Goal: Task Accomplishment & Management: Complete application form

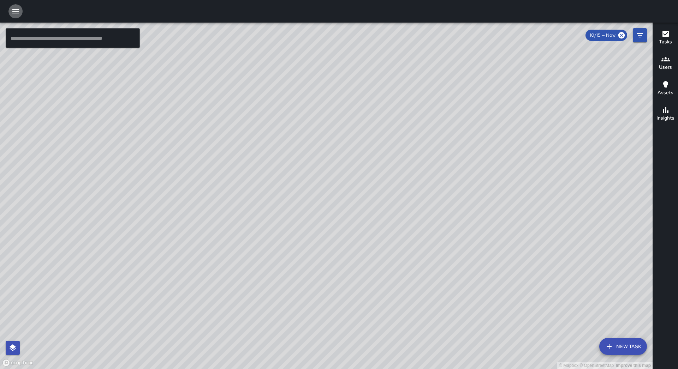
click at [13, 9] on icon "button" at bounding box center [15, 11] width 8 height 8
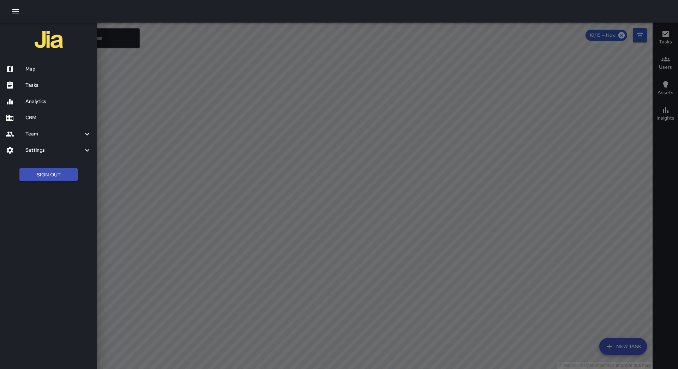
click at [54, 86] on h6 "Tasks" at bounding box center [58, 86] width 66 height 8
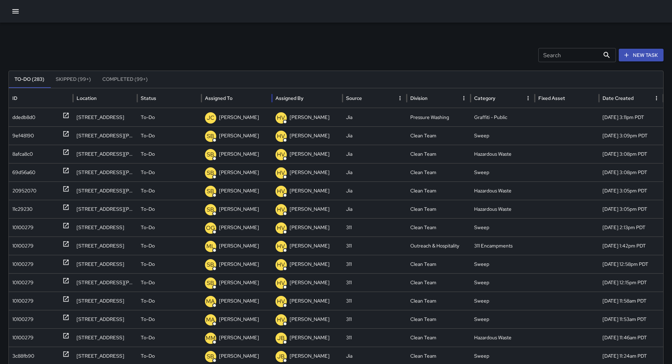
click at [248, 97] on div "Assigned To" at bounding box center [237, 97] width 64 height 19
click at [32, 225] on div "10100279" at bounding box center [22, 227] width 21 height 18
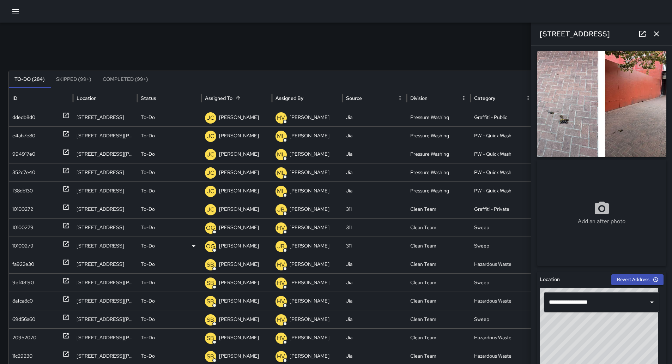
click at [24, 239] on div "10100279" at bounding box center [22, 246] width 21 height 18
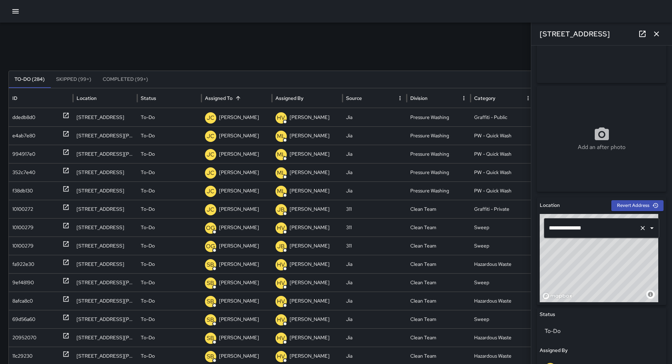
scroll to position [212, 0]
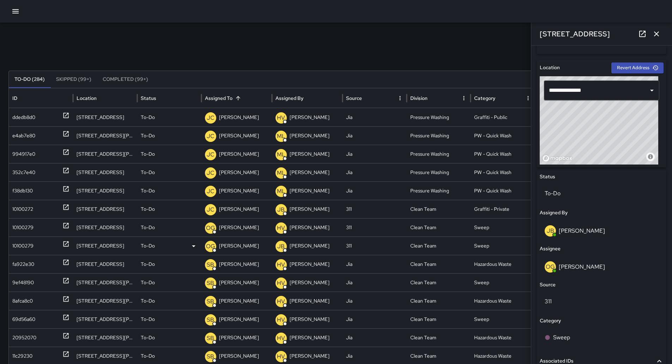
click at [239, 240] on p "[PERSON_NAME]" at bounding box center [239, 246] width 40 height 18
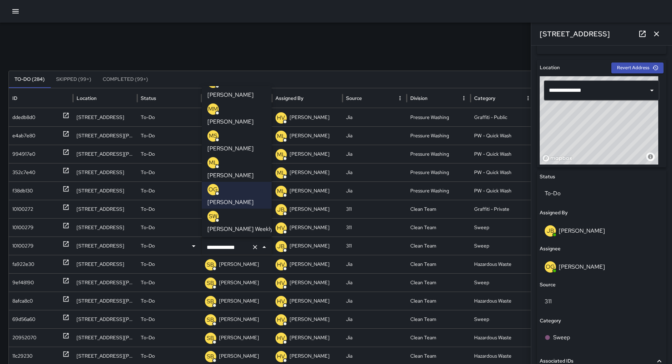
scroll to position [106, 0]
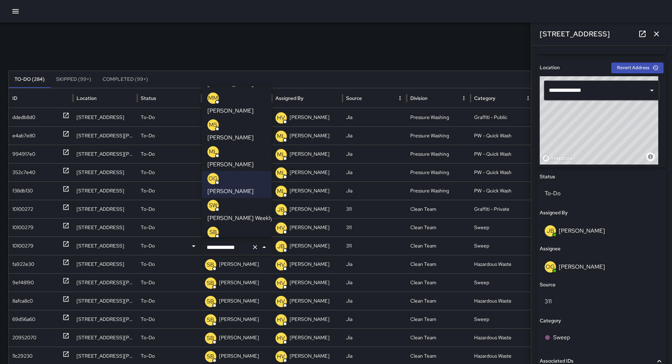
click at [235, 241] on p "[PERSON_NAME]" at bounding box center [231, 245] width 46 height 8
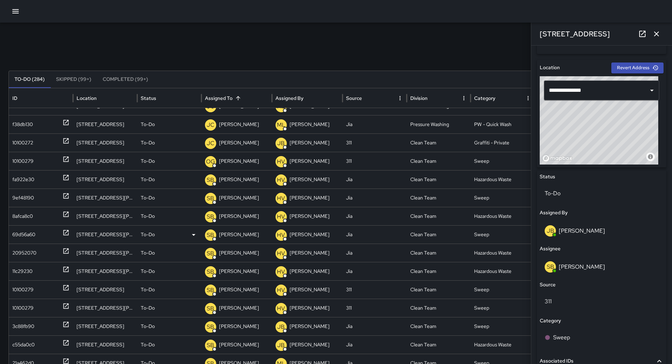
scroll to position [71, 0]
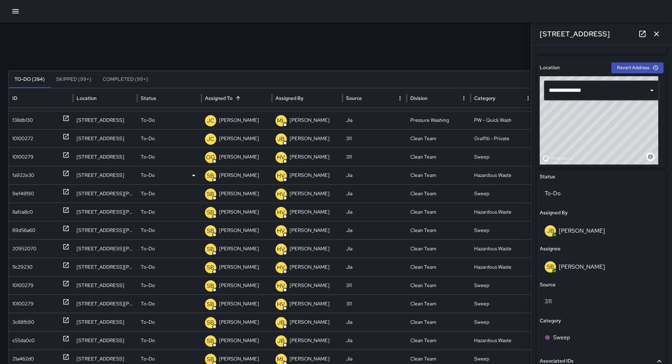
click at [28, 179] on div "fa922e30" at bounding box center [23, 175] width 22 height 18
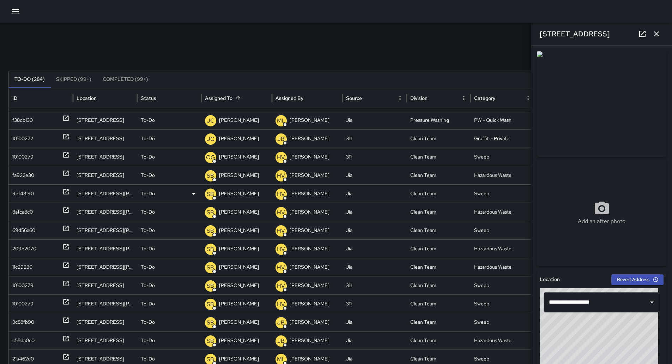
click at [30, 191] on div "9ef48190" at bounding box center [23, 194] width 22 height 18
click at [30, 206] on div "8afca8c0" at bounding box center [22, 212] width 20 height 18
click at [31, 248] on div "20952070" at bounding box center [24, 249] width 24 height 18
click at [34, 284] on div "10100279" at bounding box center [22, 285] width 21 height 18
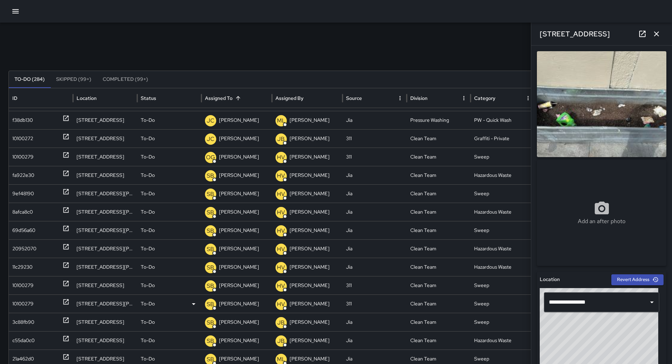
click at [35, 309] on div "10100279" at bounding box center [40, 304] width 57 height 18
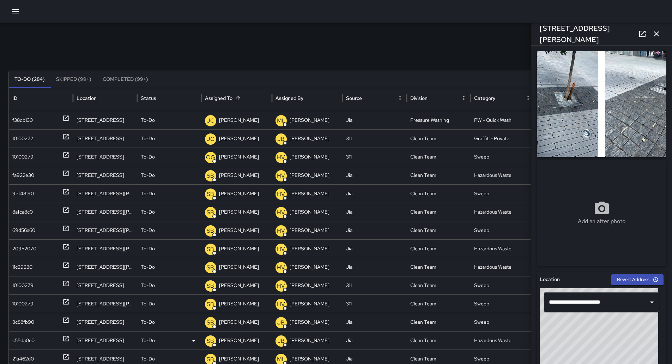
click at [33, 335] on div "c55da0c0" at bounding box center [23, 340] width 22 height 18
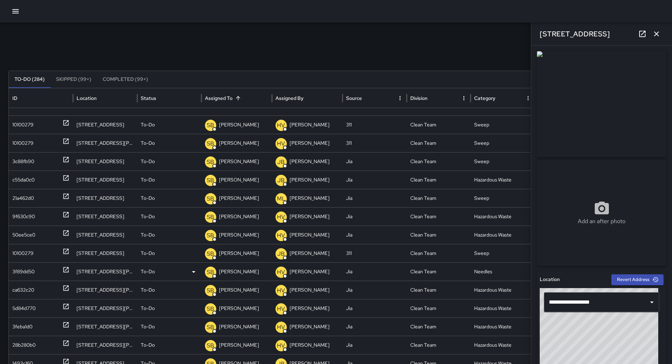
scroll to position [0, 0]
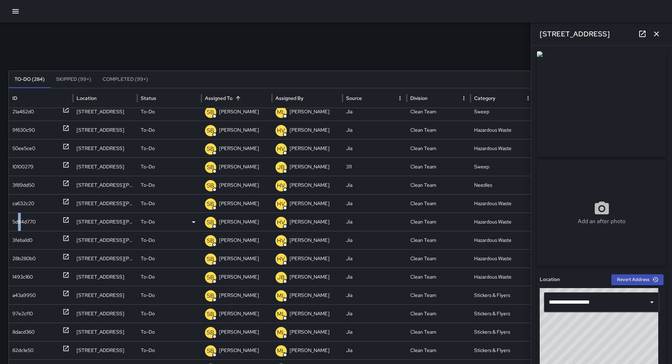
click at [20, 221] on div "5d84d770" at bounding box center [23, 222] width 23 height 18
drag, startPoint x: 20, startPoint y: 221, endPoint x: 38, endPoint y: 236, distance: 23.8
click at [38, 235] on div "3feba1d0" at bounding box center [40, 240] width 57 height 18
click at [27, 163] on div "10100279" at bounding box center [22, 167] width 21 height 18
click at [29, 148] on div "50ee5ce0" at bounding box center [23, 148] width 23 height 18
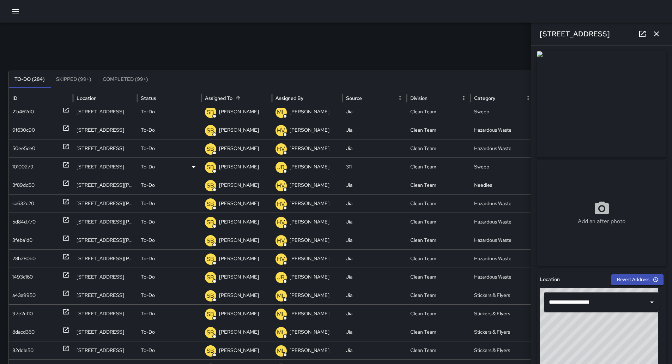
drag, startPoint x: 29, startPoint y: 148, endPoint x: 30, endPoint y: 164, distance: 15.9
click at [30, 164] on div "10100279" at bounding box center [22, 167] width 21 height 18
click at [36, 189] on div "3f89dd50" at bounding box center [40, 185] width 57 height 18
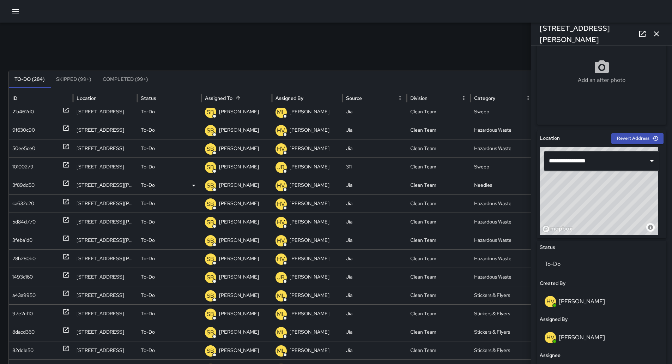
click at [39, 184] on div "3f89dd50" at bounding box center [40, 185] width 57 height 18
click at [229, 185] on p "[PERSON_NAME]" at bounding box center [239, 185] width 40 height 18
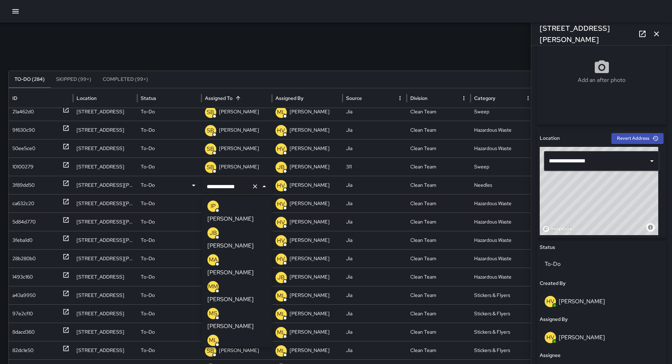
click at [254, 188] on icon "Clear" at bounding box center [255, 186] width 7 height 7
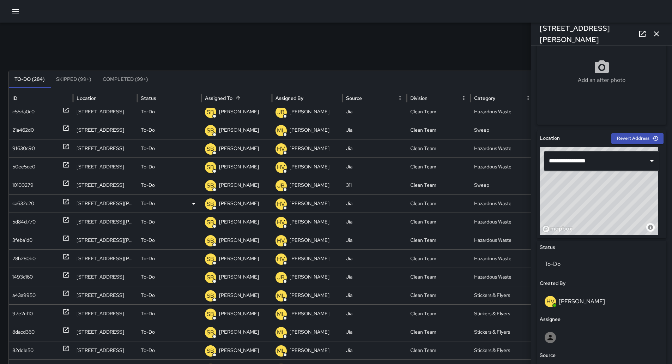
click at [36, 205] on div "ca632c20" at bounding box center [40, 203] width 57 height 18
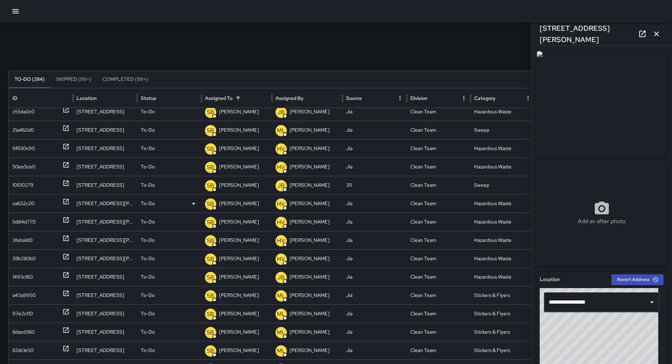
click at [245, 206] on p "[PERSON_NAME]" at bounding box center [239, 203] width 40 height 18
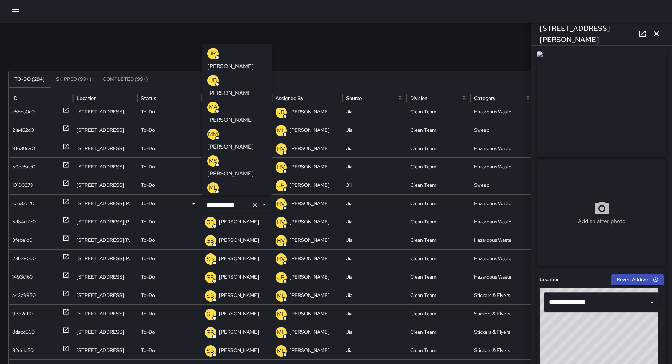
click at [258, 203] on icon "Clear" at bounding box center [255, 204] width 7 height 7
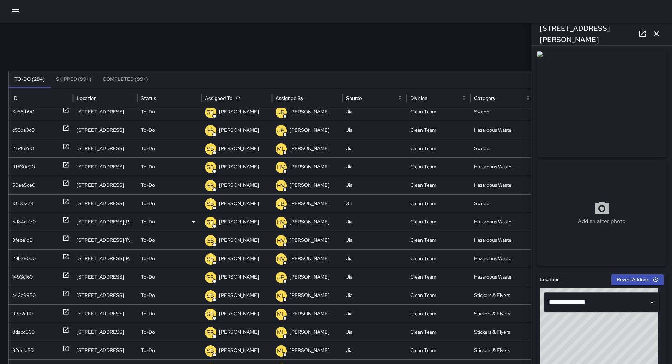
click at [22, 218] on div "5d84d770" at bounding box center [23, 222] width 23 height 18
drag, startPoint x: 34, startPoint y: 222, endPoint x: 86, endPoint y: 222, distance: 52.2
click at [34, 222] on div "5d84d770" at bounding box center [23, 222] width 23 height 18
click at [244, 220] on p "[PERSON_NAME]" at bounding box center [239, 222] width 40 height 18
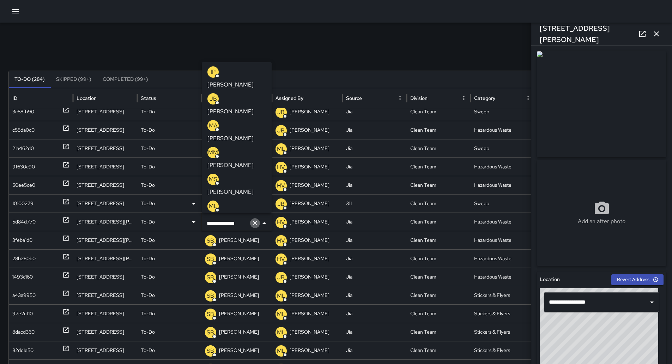
click at [256, 222] on icon "Clear" at bounding box center [255, 223] width 7 height 7
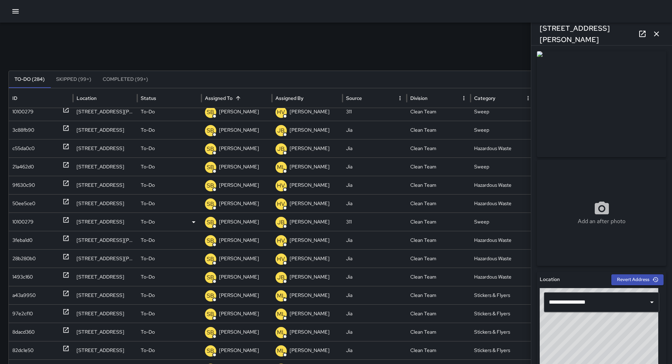
click at [29, 217] on div "10100279" at bounding box center [22, 222] width 21 height 18
click at [24, 235] on div "3feba1d0" at bounding box center [22, 240] width 20 height 18
click at [248, 241] on p "[PERSON_NAME]" at bounding box center [239, 240] width 40 height 18
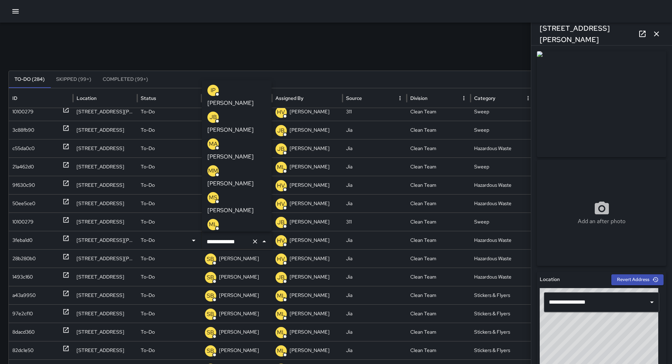
click at [258, 241] on icon "Clear" at bounding box center [255, 241] width 7 height 7
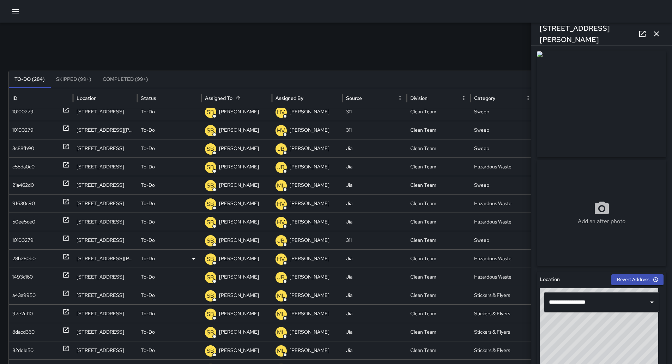
click at [30, 257] on div "28b280b0" at bounding box center [23, 259] width 23 height 18
click at [32, 256] on div "28b280b0" at bounding box center [23, 259] width 23 height 18
click at [230, 258] on p "[PERSON_NAME]" at bounding box center [239, 259] width 40 height 18
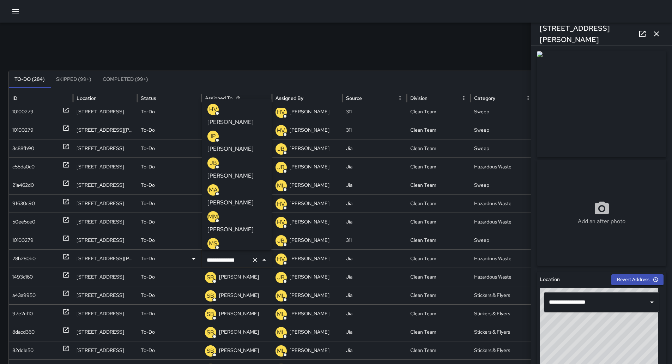
scroll to position [28, 0]
click at [253, 259] on icon "Clear" at bounding box center [255, 259] width 7 height 7
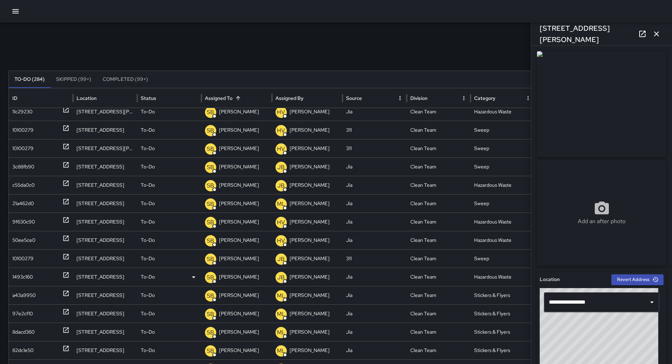
click at [24, 276] on div "1493c160" at bounding box center [22, 277] width 20 height 18
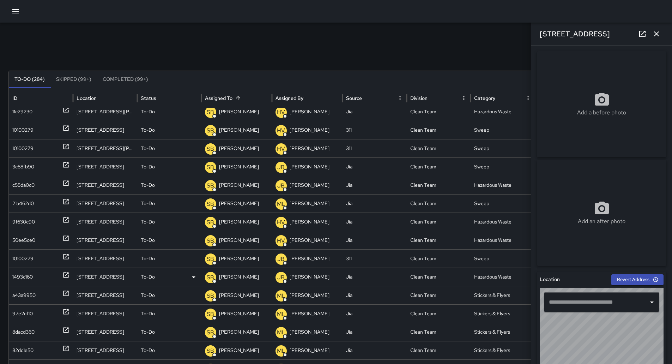
type input "**********"
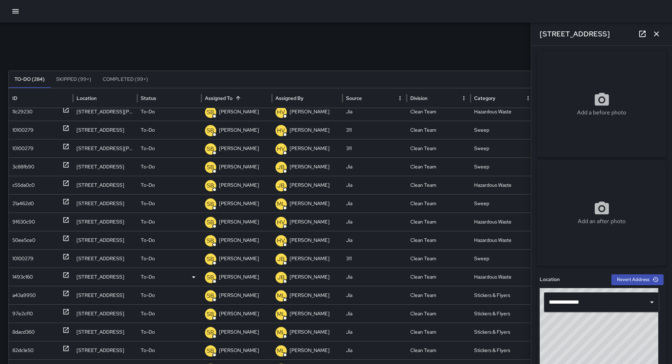
click at [19, 274] on div "1493c160" at bounding box center [22, 277] width 20 height 18
click at [249, 277] on p "[PERSON_NAME]" at bounding box center [239, 277] width 40 height 18
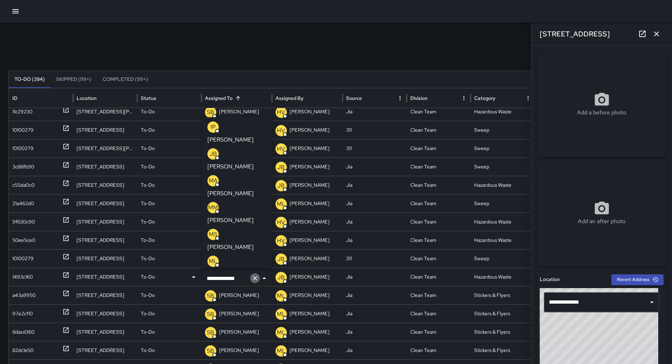
click at [257, 276] on icon "Clear" at bounding box center [255, 278] width 7 height 7
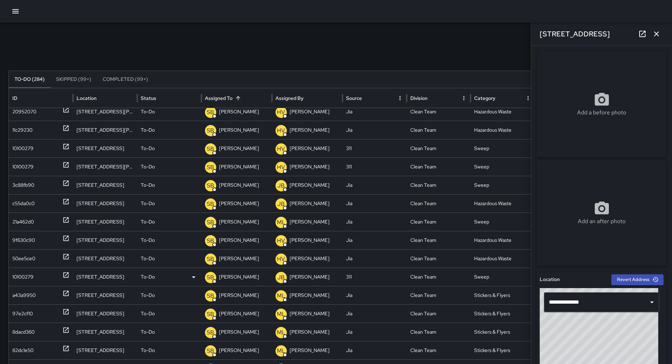
click at [29, 275] on div "10100279" at bounding box center [22, 277] width 21 height 18
click at [30, 293] on div "a43a9950" at bounding box center [23, 295] width 23 height 18
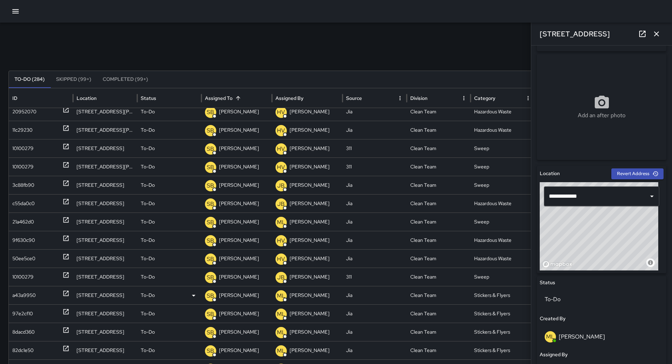
click at [18, 298] on div "a43a9950" at bounding box center [23, 295] width 23 height 18
click at [244, 292] on p "[PERSON_NAME]" at bounding box center [239, 295] width 40 height 18
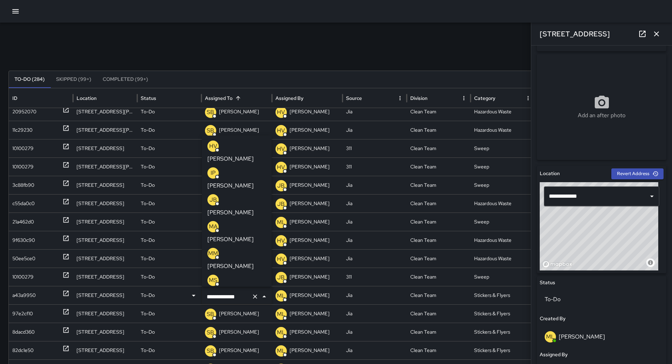
scroll to position [28, 0]
click at [255, 294] on icon "Clear" at bounding box center [255, 296] width 7 height 7
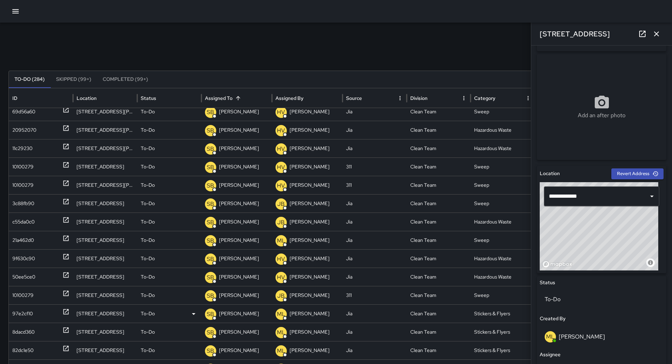
click at [31, 310] on div "97e2cf10" at bounding box center [22, 314] width 20 height 18
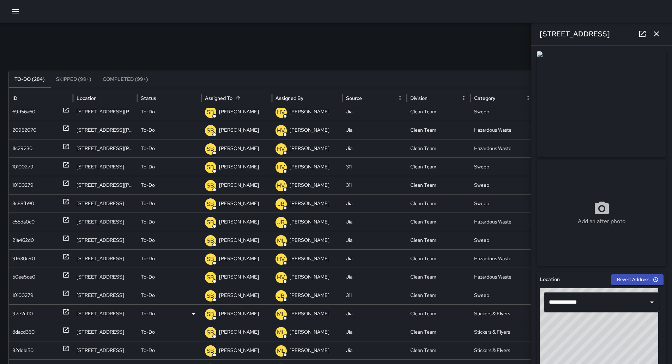
click at [233, 314] on p "[PERSON_NAME]" at bounding box center [239, 314] width 40 height 18
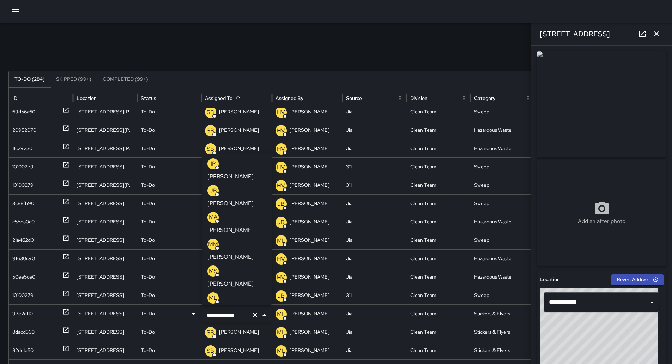
click at [258, 313] on icon "Clear" at bounding box center [255, 314] width 7 height 7
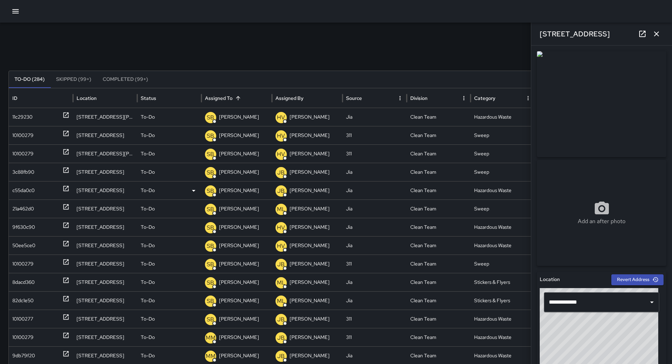
scroll to position [362, 0]
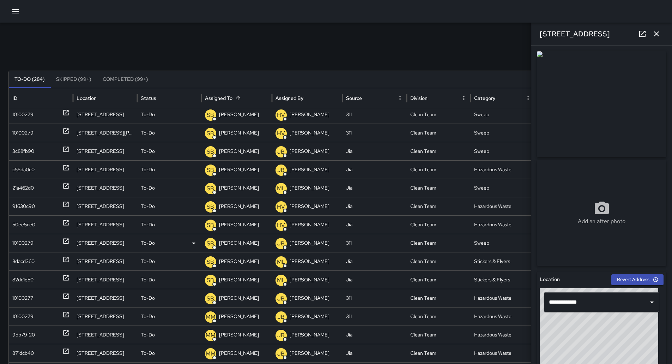
click at [17, 242] on div "10100279" at bounding box center [22, 243] width 21 height 18
click at [17, 259] on div "8dacd360" at bounding box center [23, 261] width 22 height 18
click at [26, 261] on div "8dacd360" at bounding box center [23, 261] width 22 height 18
click at [243, 256] on p "[PERSON_NAME]" at bounding box center [239, 261] width 40 height 18
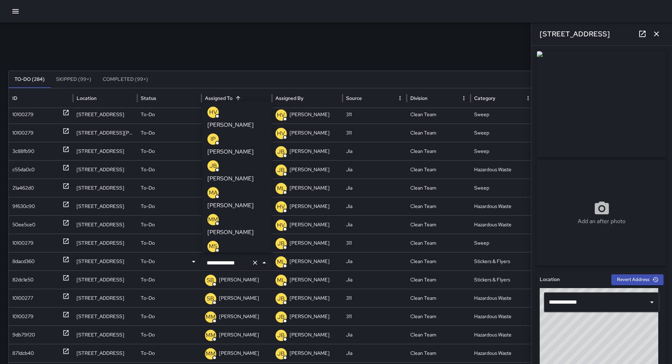
scroll to position [28, 0]
click at [255, 263] on icon "Clear" at bounding box center [255, 262] width 4 height 4
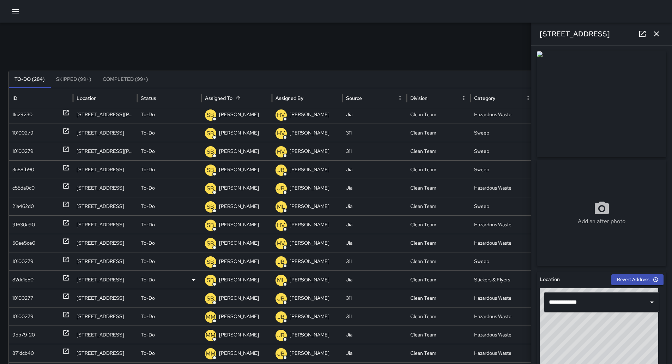
click at [30, 280] on div "82dc1e50" at bounding box center [22, 280] width 21 height 18
click at [251, 278] on div "SB [PERSON_NAME]" at bounding box center [237, 280] width 64 height 18
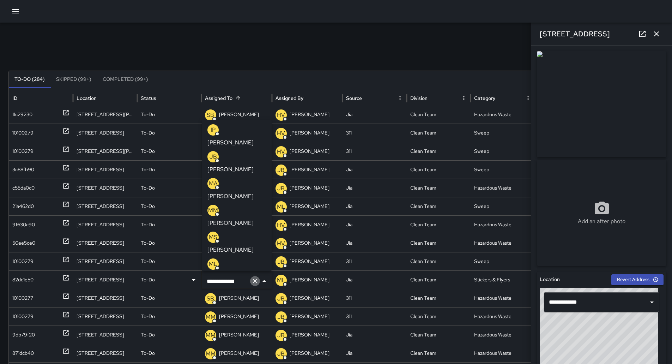
click at [257, 277] on button "Clear" at bounding box center [255, 281] width 10 height 10
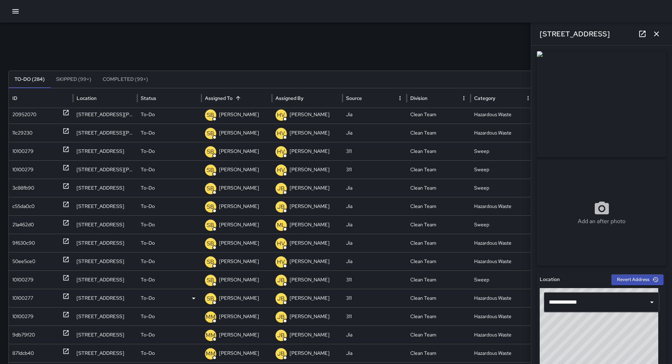
click at [27, 294] on div "10100277" at bounding box center [22, 298] width 21 height 18
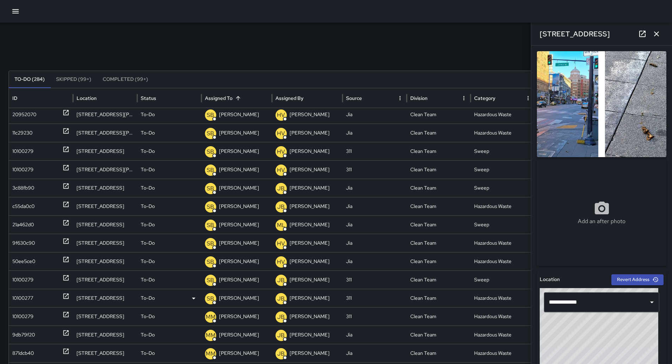
click at [244, 296] on p "[PERSON_NAME]" at bounding box center [239, 298] width 40 height 18
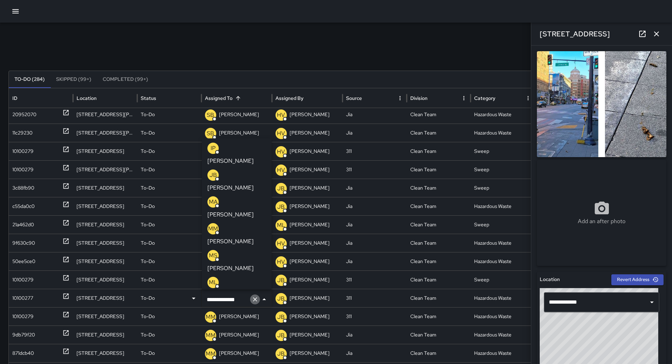
click at [257, 297] on icon "Clear" at bounding box center [255, 299] width 7 height 7
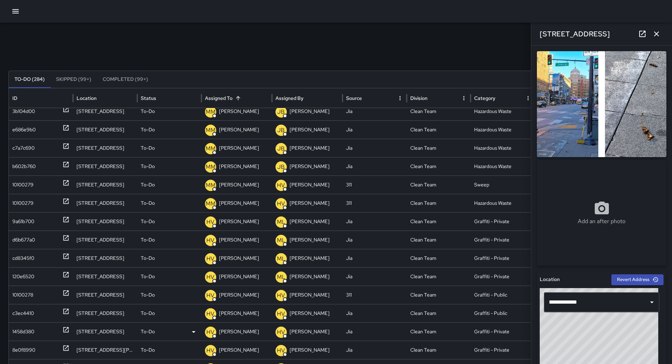
scroll to position [713, 0]
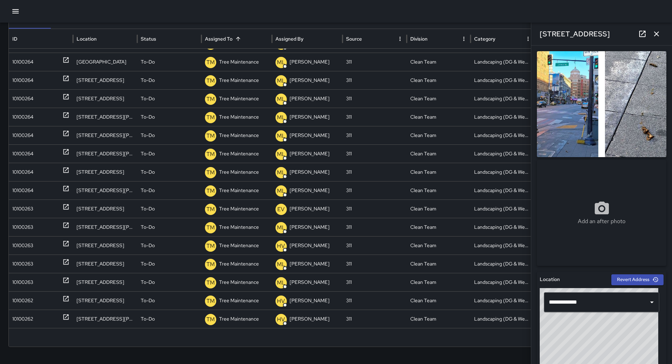
click at [658, 33] on icon "button" at bounding box center [656, 33] width 5 height 5
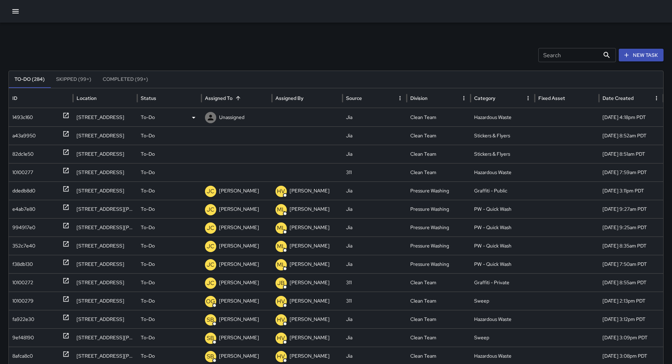
click at [38, 116] on div "1493c160" at bounding box center [40, 117] width 57 height 18
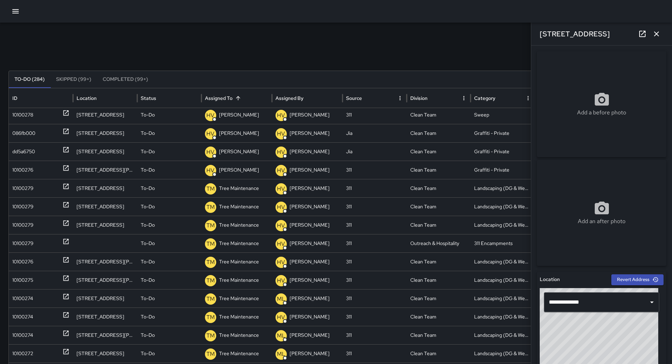
scroll to position [793, 0]
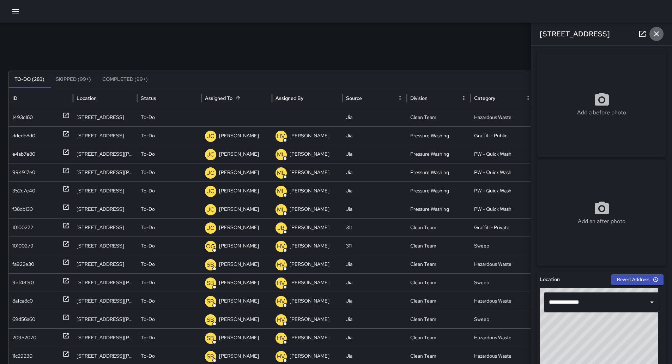
click at [659, 35] on icon "button" at bounding box center [657, 34] width 8 height 8
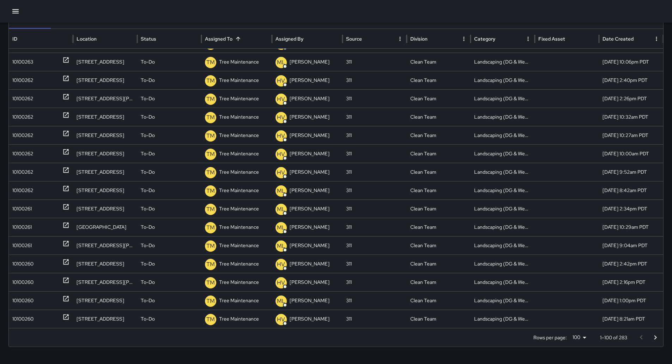
click at [660, 335] on icon "Go to next page" at bounding box center [655, 337] width 8 height 8
click at [660, 333] on icon "Go to next page" at bounding box center [655, 337] width 8 height 8
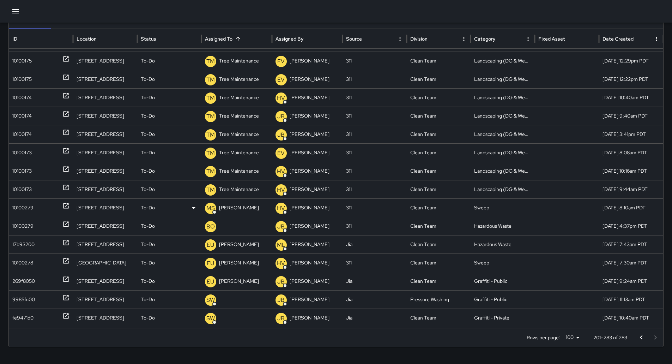
click at [26, 208] on div "10100279" at bounding box center [22, 208] width 21 height 18
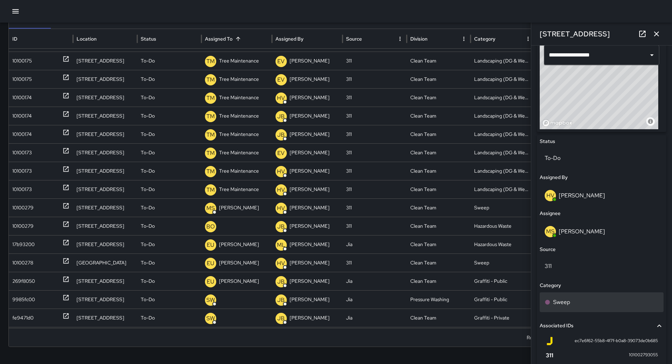
click at [580, 300] on div "Sweep" at bounding box center [602, 302] width 114 height 8
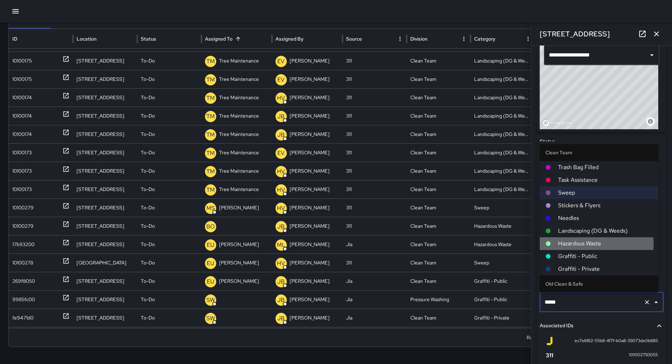
click at [577, 242] on span "Hazardous Waste" at bounding box center [605, 243] width 95 height 8
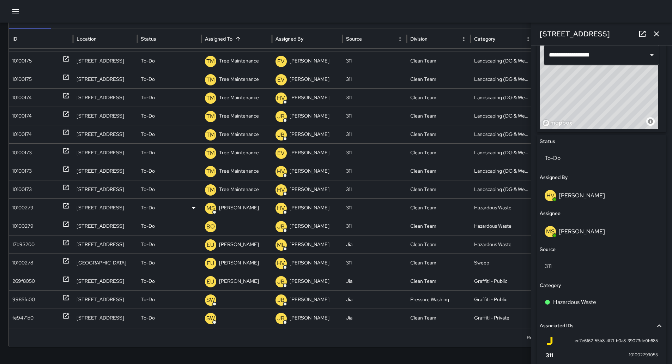
click at [233, 204] on p "[PERSON_NAME]" at bounding box center [239, 208] width 40 height 18
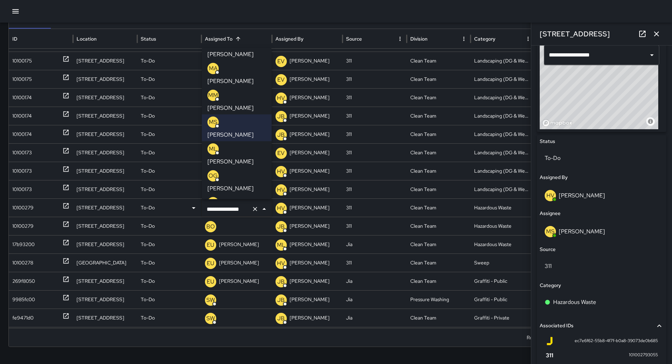
click at [247, 238] on p "[PERSON_NAME]" at bounding box center [231, 242] width 46 height 8
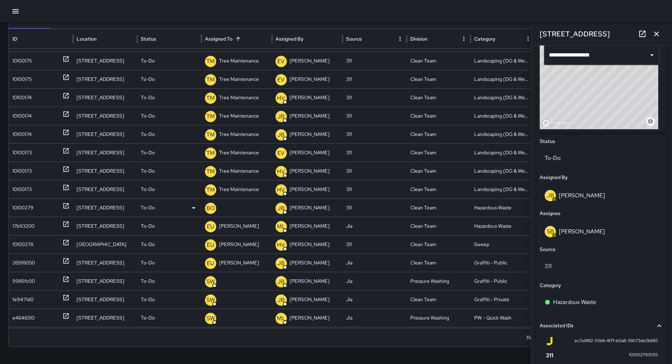
click at [18, 212] on div "10100279" at bounding box center [22, 208] width 21 height 18
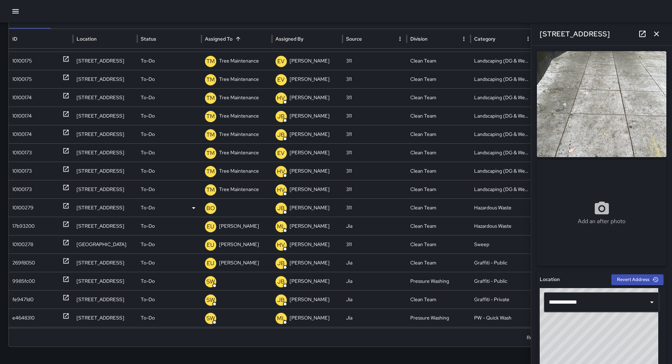
click at [242, 220] on p "[PERSON_NAME] Overall" at bounding box center [233, 229] width 56 height 18
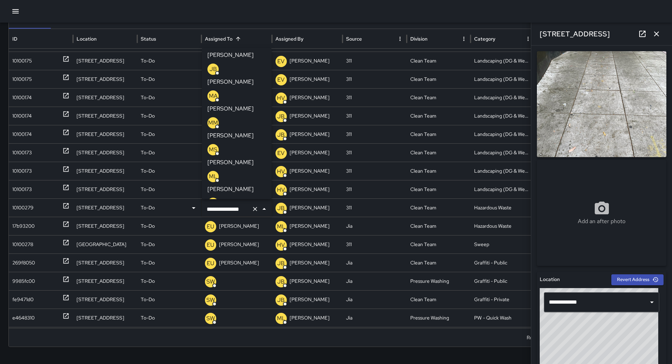
click at [240, 265] on p "[PERSON_NAME]" at bounding box center [231, 269] width 46 height 8
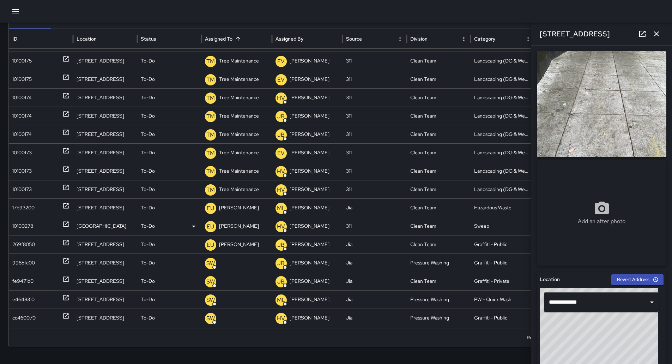
click at [26, 223] on div "10100278" at bounding box center [22, 226] width 21 height 18
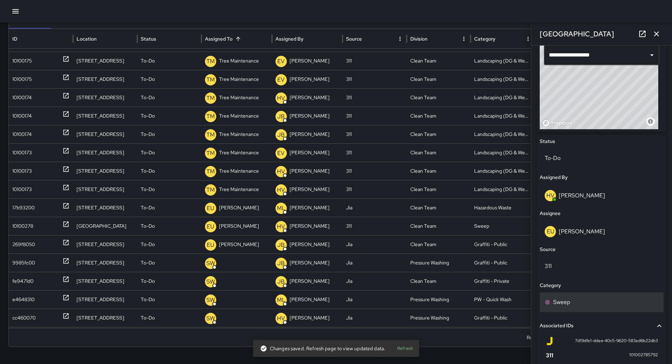
click at [571, 300] on div "Sweep" at bounding box center [602, 302] width 114 height 8
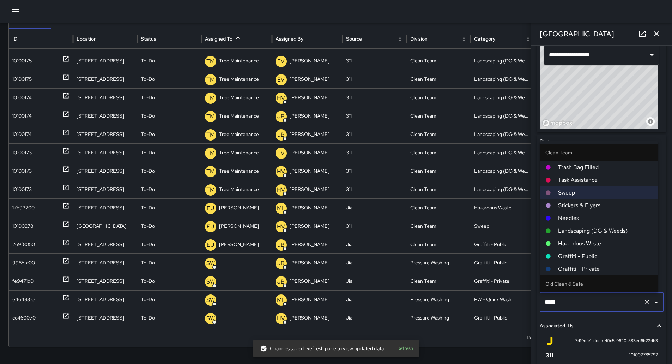
click at [581, 239] on span "Hazardous Waste" at bounding box center [605, 243] width 95 height 8
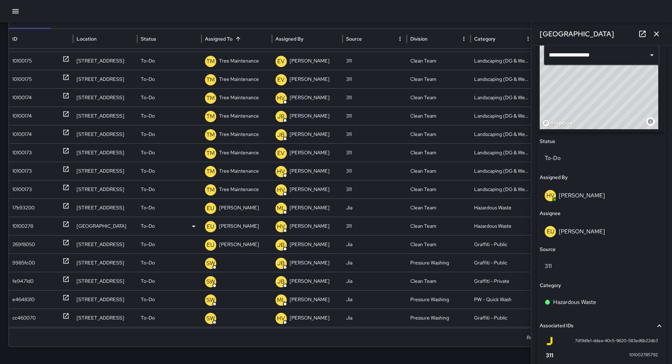
click at [27, 217] on div "10100278" at bounding box center [22, 226] width 21 height 18
click at [250, 226] on p "[PERSON_NAME]" at bounding box center [239, 226] width 40 height 18
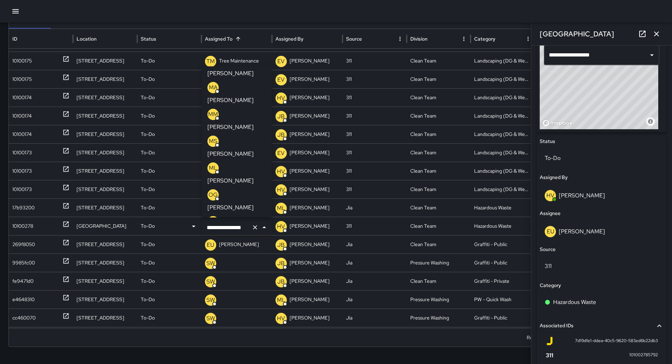
click at [240, 257] on p "[PERSON_NAME]" at bounding box center [231, 261] width 46 height 8
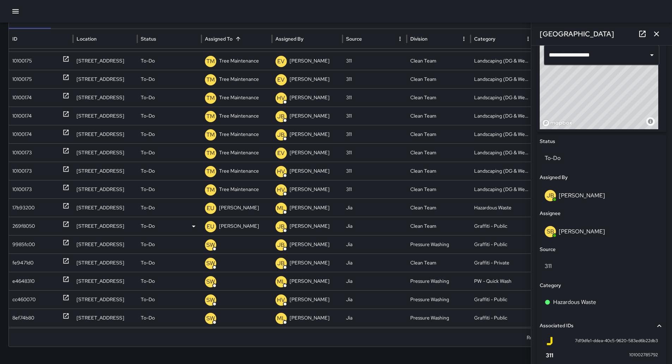
click at [39, 225] on div "269f8050" at bounding box center [40, 226] width 57 height 18
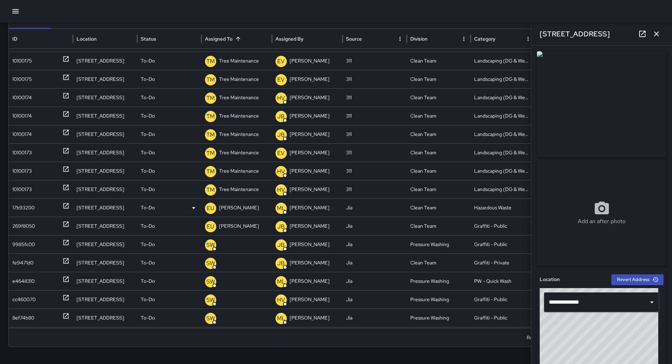
click at [34, 209] on div "17b93200" at bounding box center [23, 208] width 22 height 18
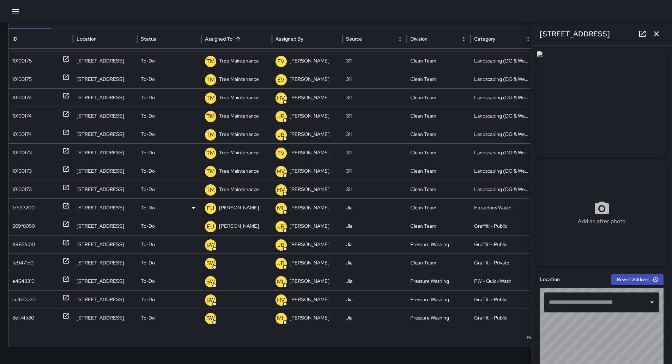
type input "**********"
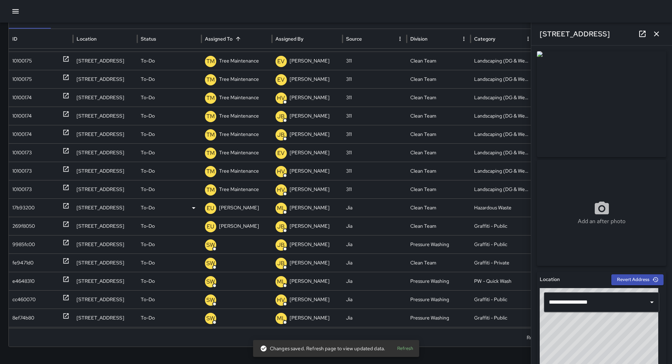
click at [240, 206] on p "[PERSON_NAME]" at bounding box center [239, 208] width 40 height 18
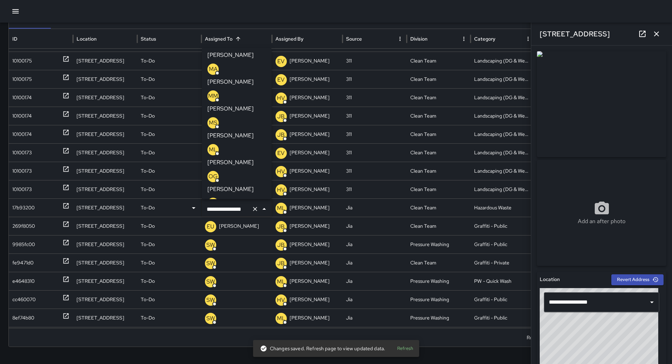
click at [632, 228] on div "Add an after photo" at bounding box center [602, 213] width 130 height 106
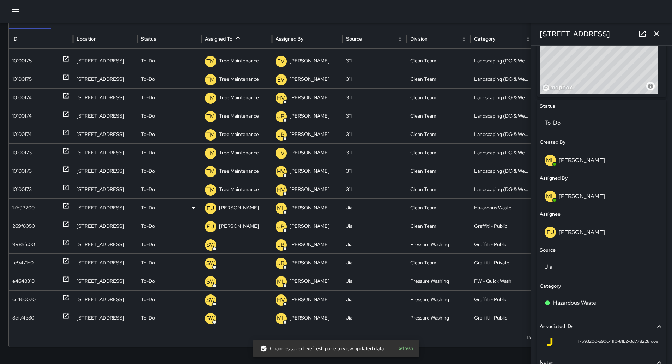
click at [236, 203] on p "[PERSON_NAME]" at bounding box center [239, 208] width 40 height 18
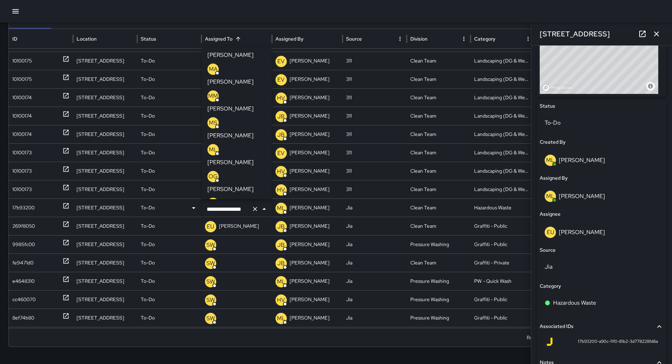
click at [249, 185] on p "[PERSON_NAME]" at bounding box center [231, 189] width 46 height 8
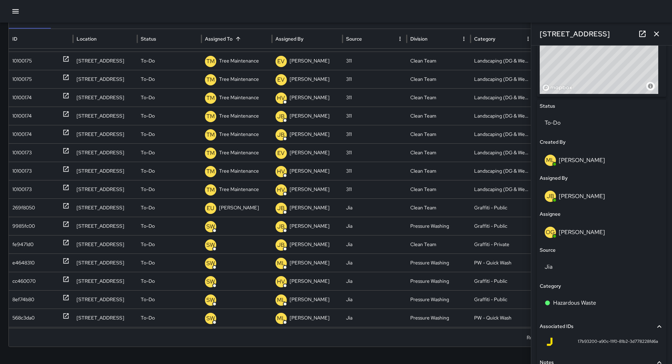
click at [657, 32] on icon "button" at bounding box center [657, 34] width 8 height 8
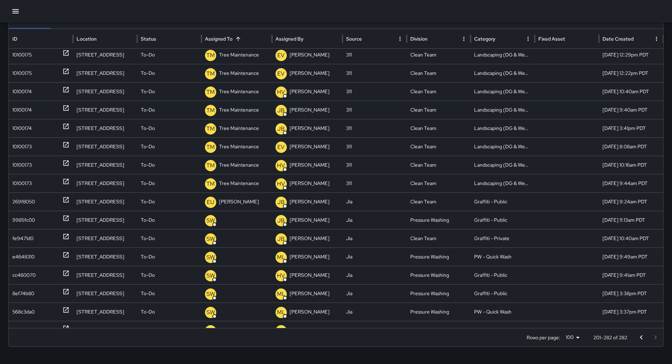
click at [19, 15] on icon "button" at bounding box center [15, 11] width 8 height 8
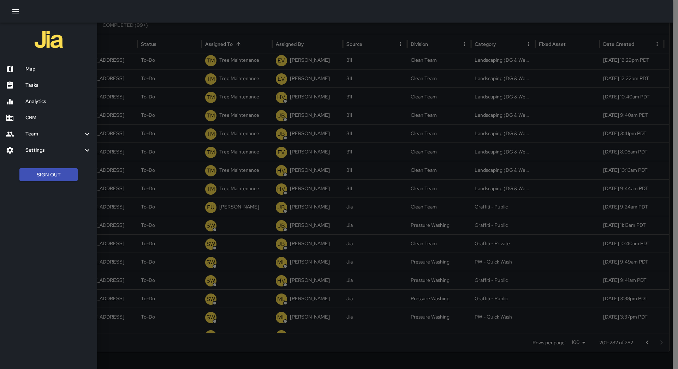
click at [35, 61] on div "Map" at bounding box center [48, 69] width 97 height 16
